Goal: Task Accomplishment & Management: Manage account settings

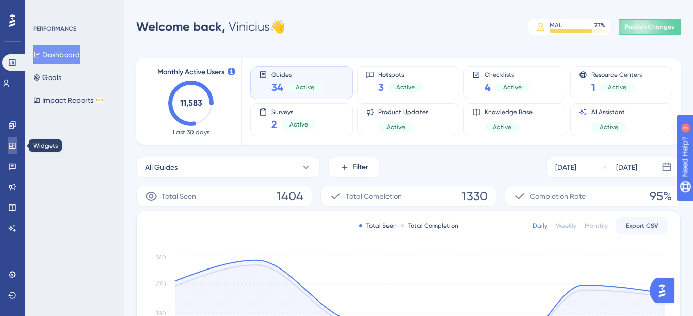
click at [13, 141] on icon at bounding box center [12, 145] width 8 height 8
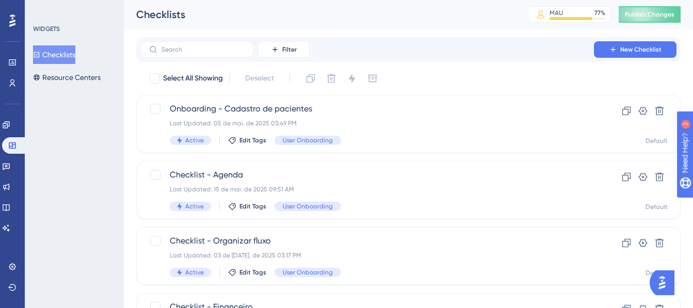
click at [13, 130] on div "LEAVE A REVIEW COPY SHARE LINK" at bounding box center [341, 175] width 701 height 316
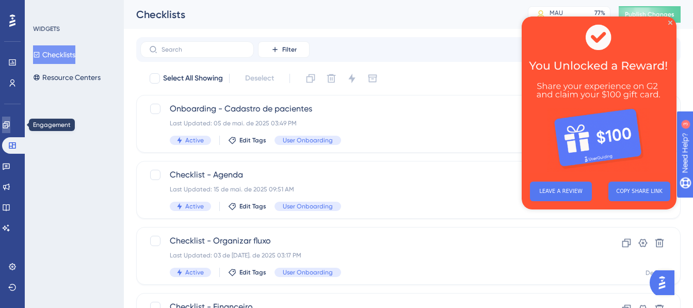
click at [10, 128] on icon at bounding box center [6, 125] width 8 height 8
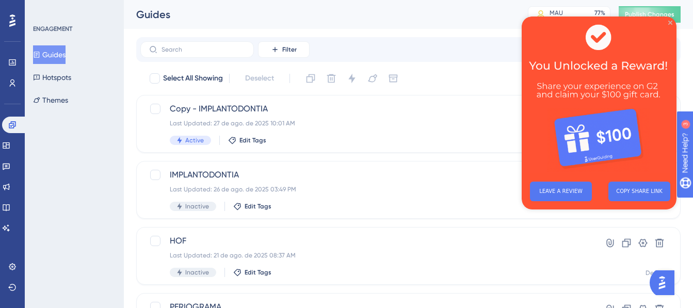
click at [671, 23] on icon "Close Preview" at bounding box center [671, 23] width 4 height 4
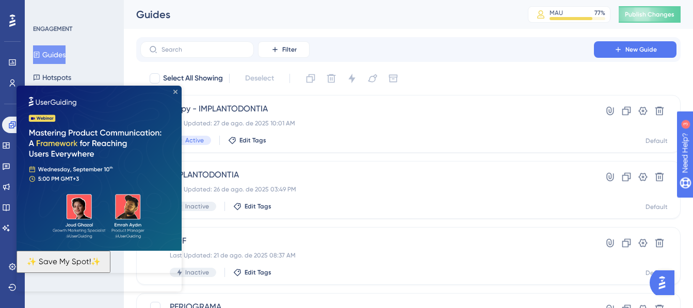
click at [176, 92] on icon "Close Preview" at bounding box center [175, 92] width 4 height 4
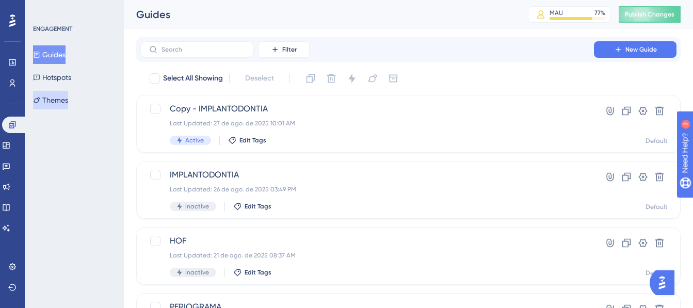
click at [60, 99] on button "Themes" at bounding box center [50, 100] width 35 height 19
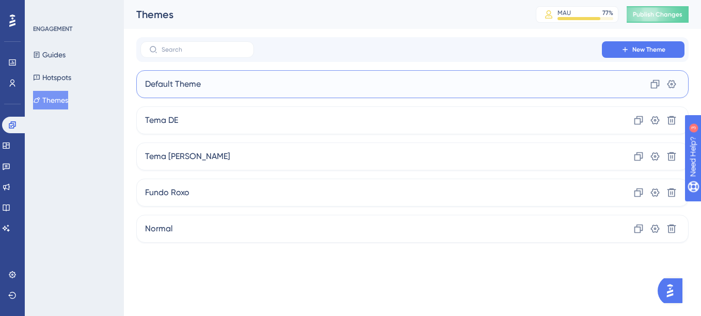
click at [235, 78] on div "Default Theme Clone Settings" at bounding box center [412, 84] width 552 height 28
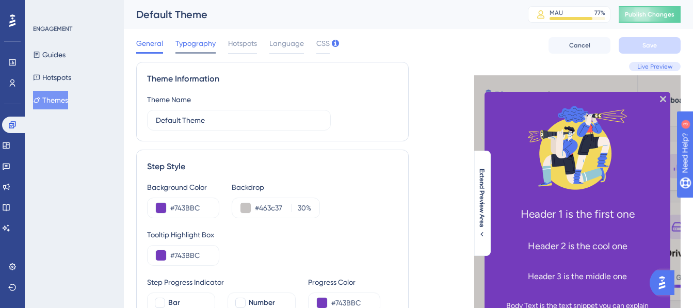
click at [198, 42] on span "Typography" at bounding box center [196, 43] width 40 height 12
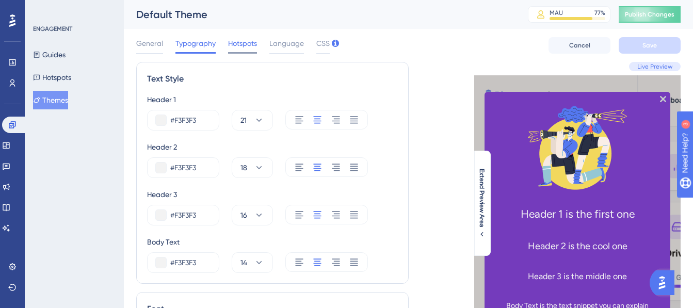
click at [242, 43] on span "Hotspots" at bounding box center [242, 43] width 29 height 12
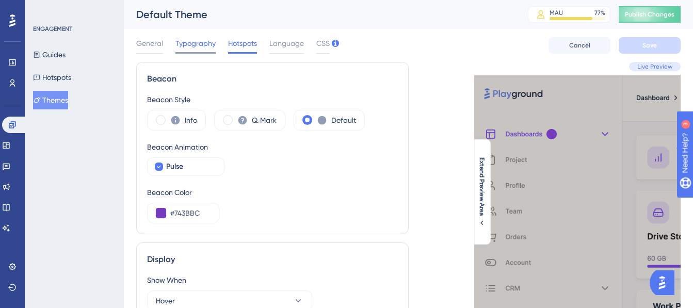
click at [210, 40] on span "Typography" at bounding box center [196, 43] width 40 height 12
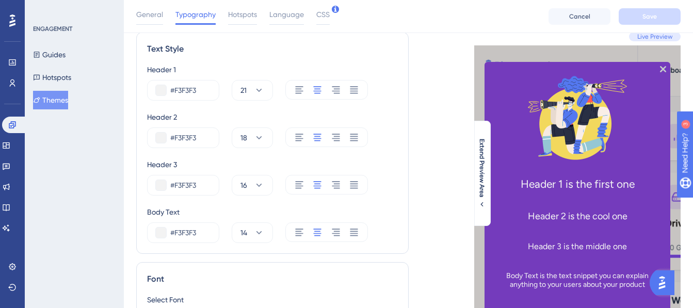
scroll to position [52, 0]
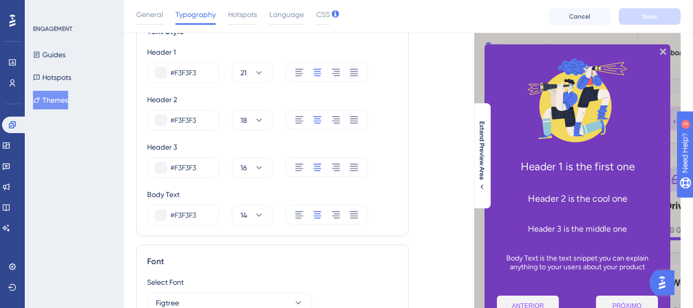
click at [56, 103] on button "Themes" at bounding box center [50, 100] width 35 height 19
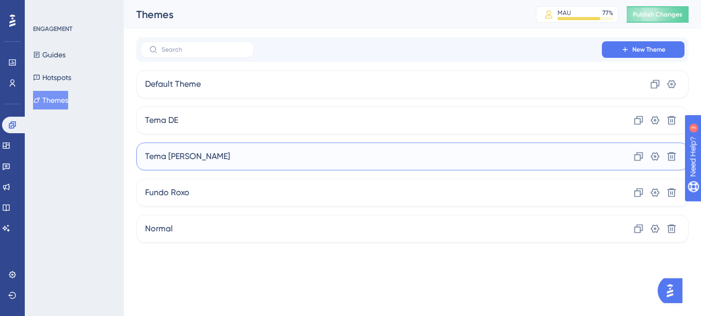
click at [229, 161] on div "Tema [PERSON_NAME] Clone Settings Delete" at bounding box center [412, 157] width 552 height 28
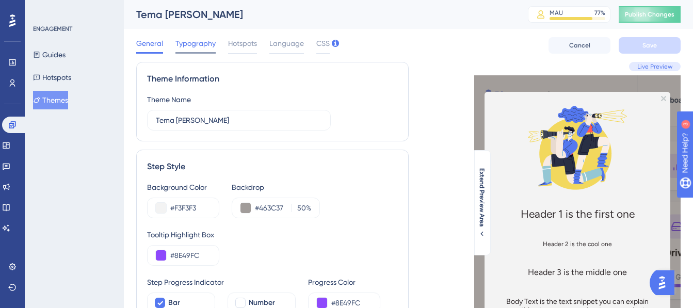
click at [201, 43] on span "Typography" at bounding box center [196, 43] width 40 height 12
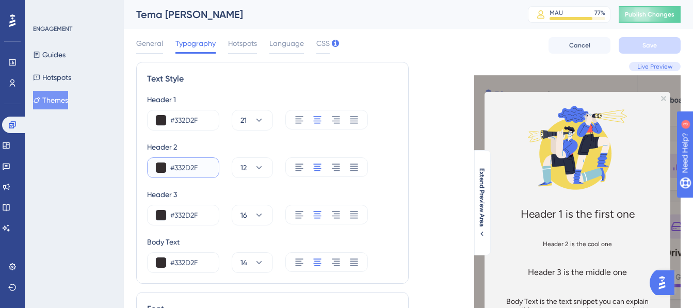
drag, startPoint x: 192, startPoint y: 169, endPoint x: 170, endPoint y: 168, distance: 21.2
click at [170, 168] on input "#332D2F" at bounding box center [190, 168] width 40 height 12
click at [185, 173] on input "#332D2F" at bounding box center [190, 168] width 40 height 12
